Goal: Task Accomplishment & Management: Manage account settings

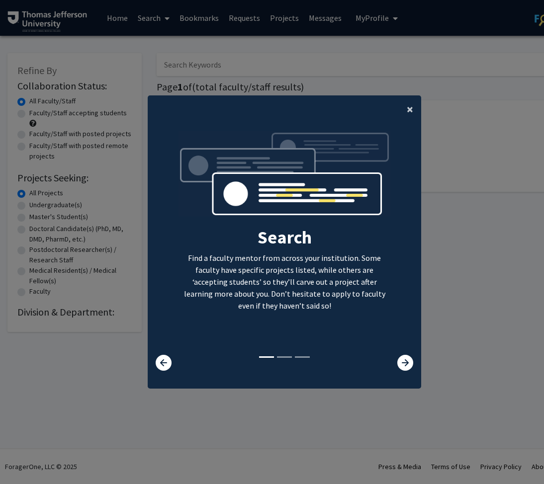
click at [410, 106] on span "×" at bounding box center [409, 108] width 6 height 15
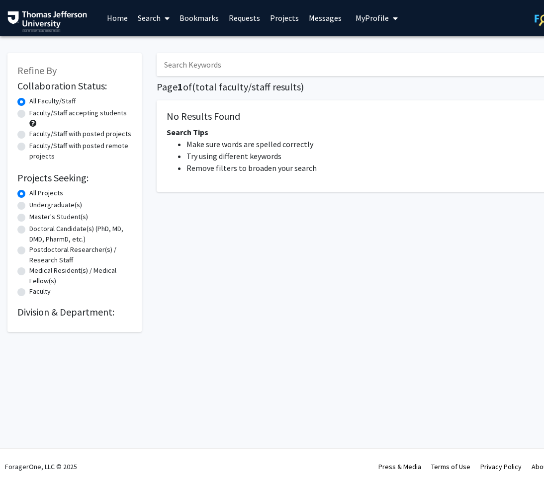
click at [356, 17] on span "My Profile" at bounding box center [371, 18] width 33 height 10
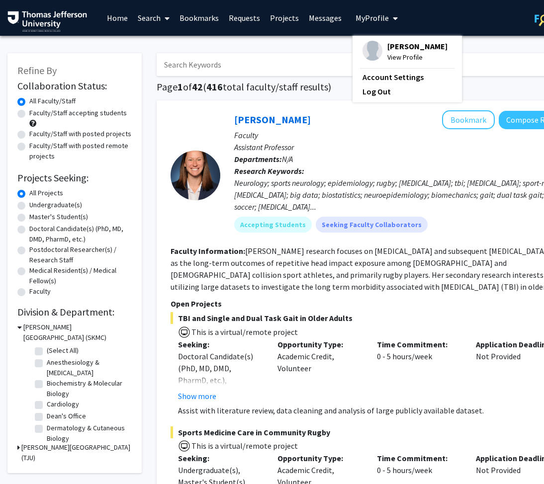
click at [462, 195] on div "Neurology; sports neurology; epidemiology; rugby; [MEDICAL_DATA]; tbi; [MEDICAL…" at bounding box center [404, 195] width 341 height 36
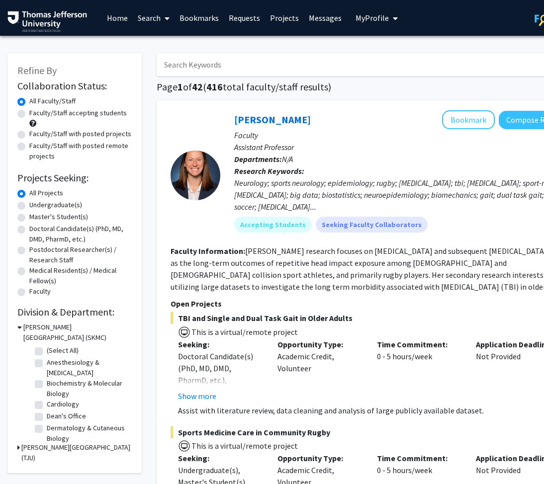
click at [376, 11] on button "My Profile" at bounding box center [376, 18] width 48 height 36
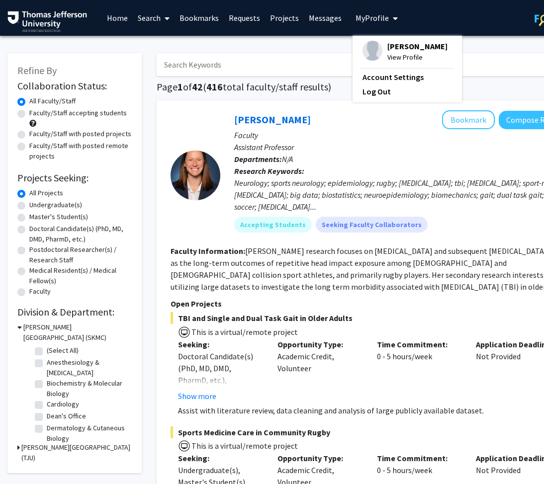
click at [404, 46] on span "[PERSON_NAME]" at bounding box center [417, 46] width 60 height 11
